Goal: Navigation & Orientation: Find specific page/section

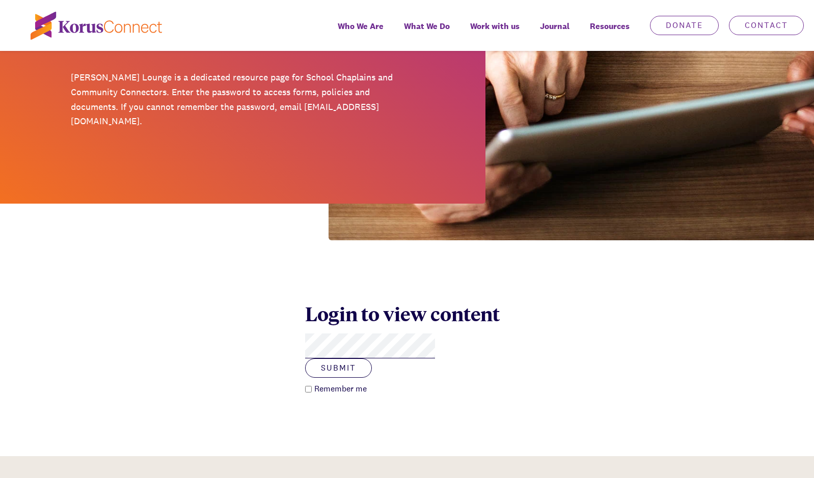
scroll to position [162, 0]
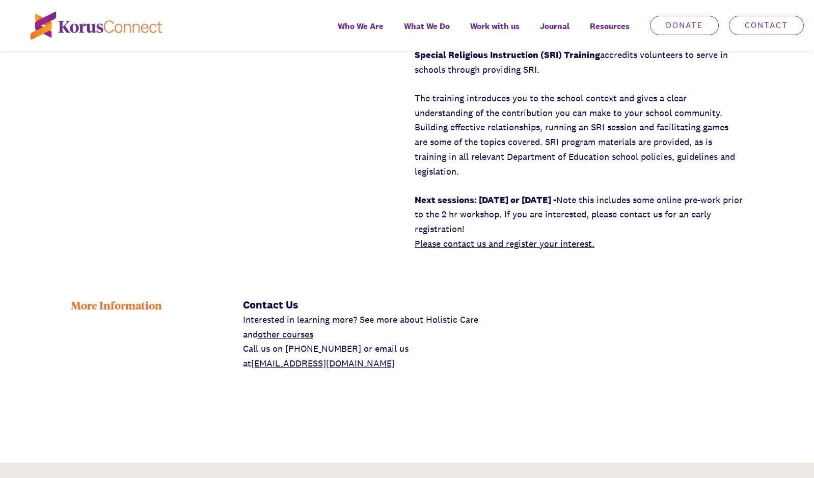
scroll to position [2191, 0]
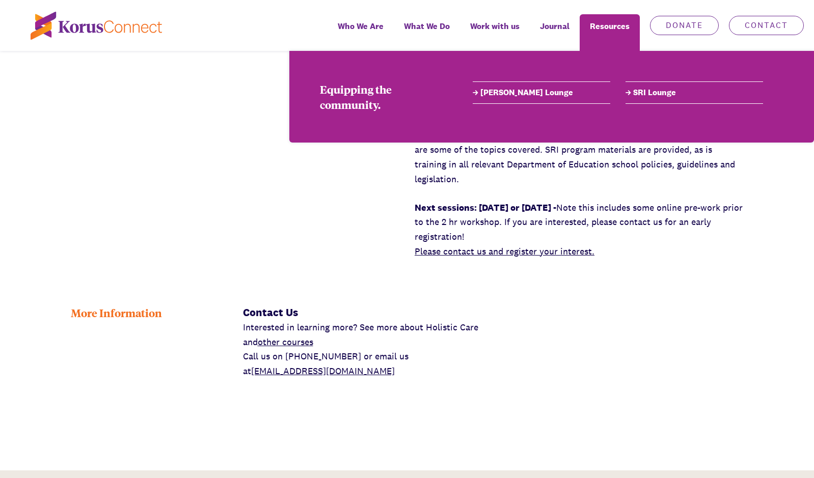
click at [508, 95] on link "[PERSON_NAME] Lounge" at bounding box center [542, 93] width 138 height 12
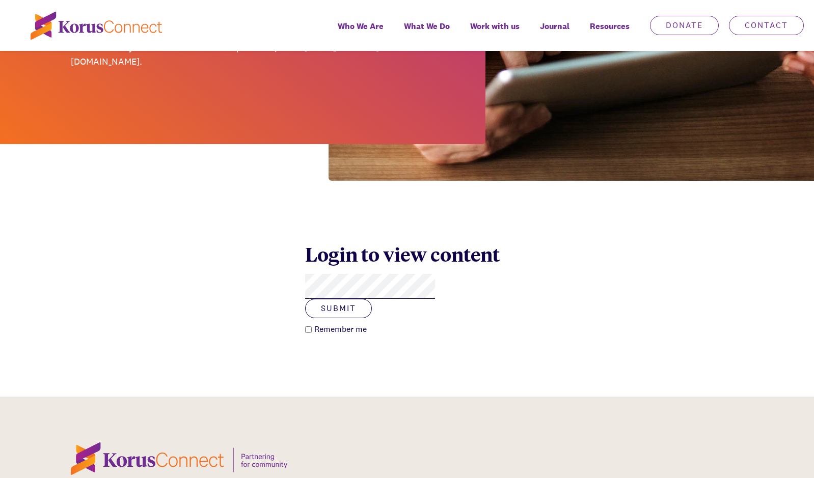
scroll to position [255, 0]
